Goal: Information Seeking & Learning: Understand process/instructions

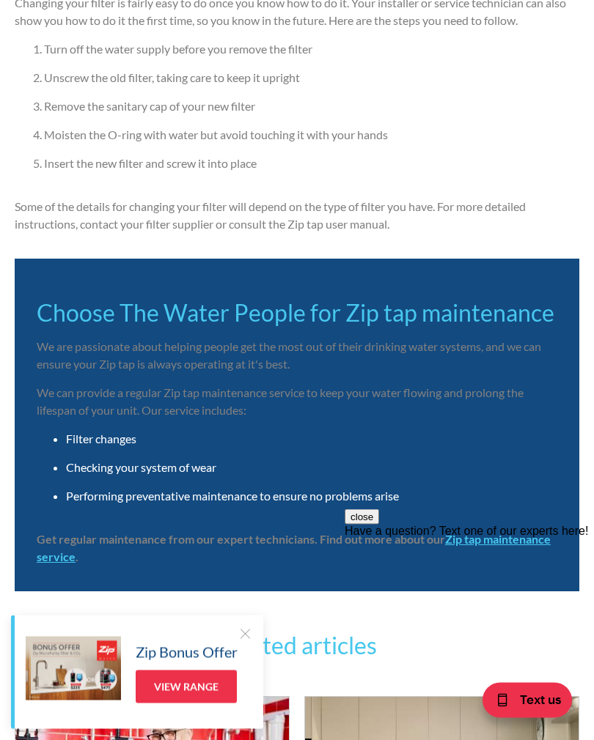
scroll to position [2263, 0]
click at [208, 462] on li "Checking your system of wear" at bounding box center [311, 468] width 491 height 18
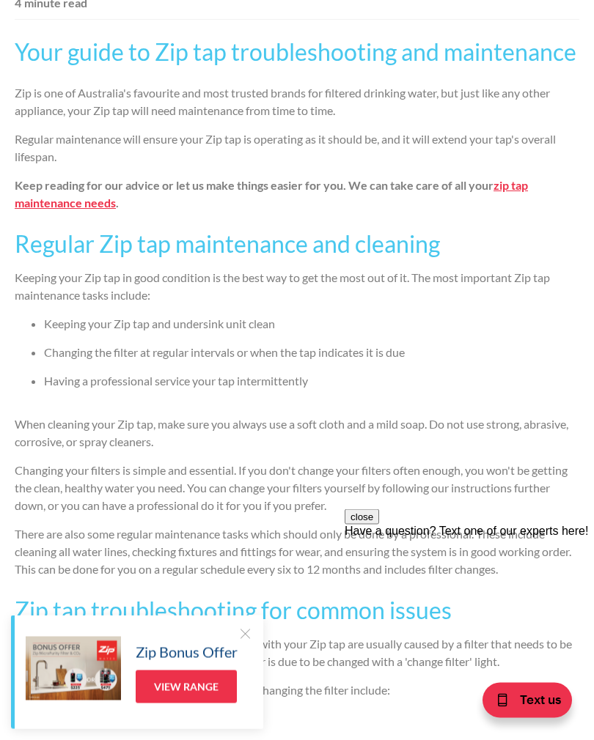
scroll to position [627, 0]
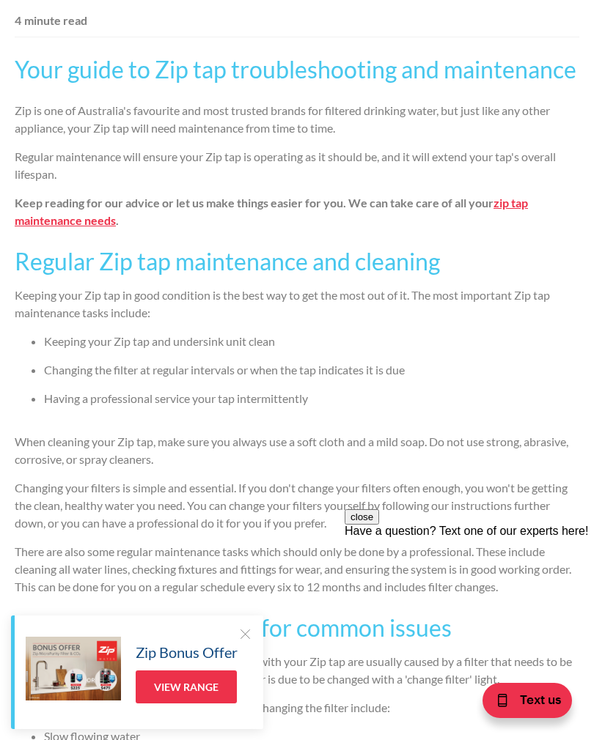
click at [525, 210] on strong "zip tap maintenance needs" at bounding box center [271, 212] width 513 height 32
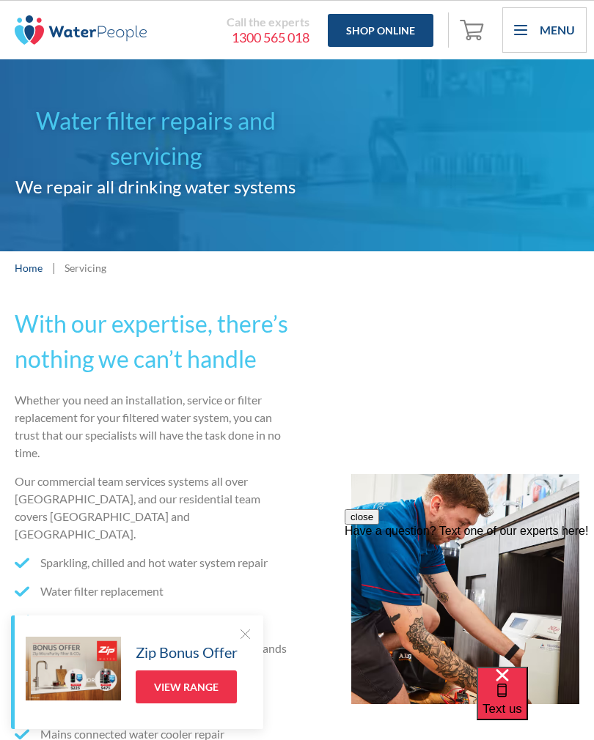
click at [39, 272] on link "Home" at bounding box center [29, 267] width 28 height 15
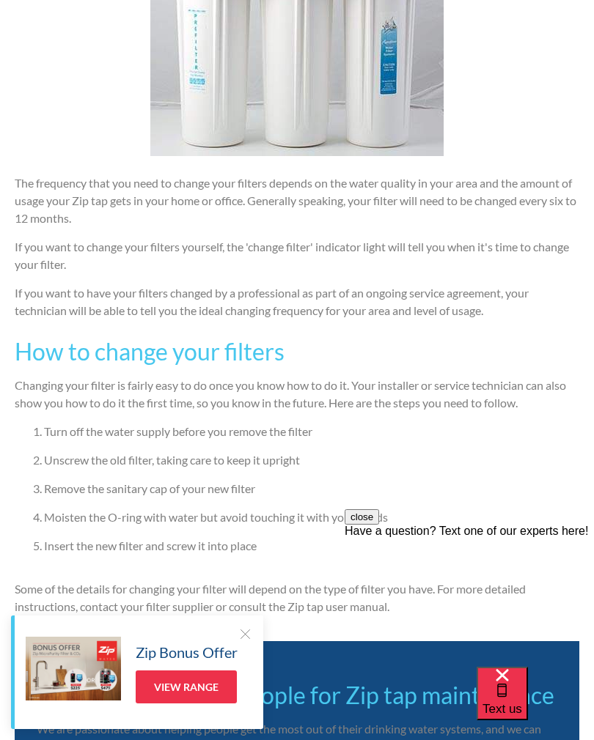
scroll to position [1880, 0]
